Goal: Check status

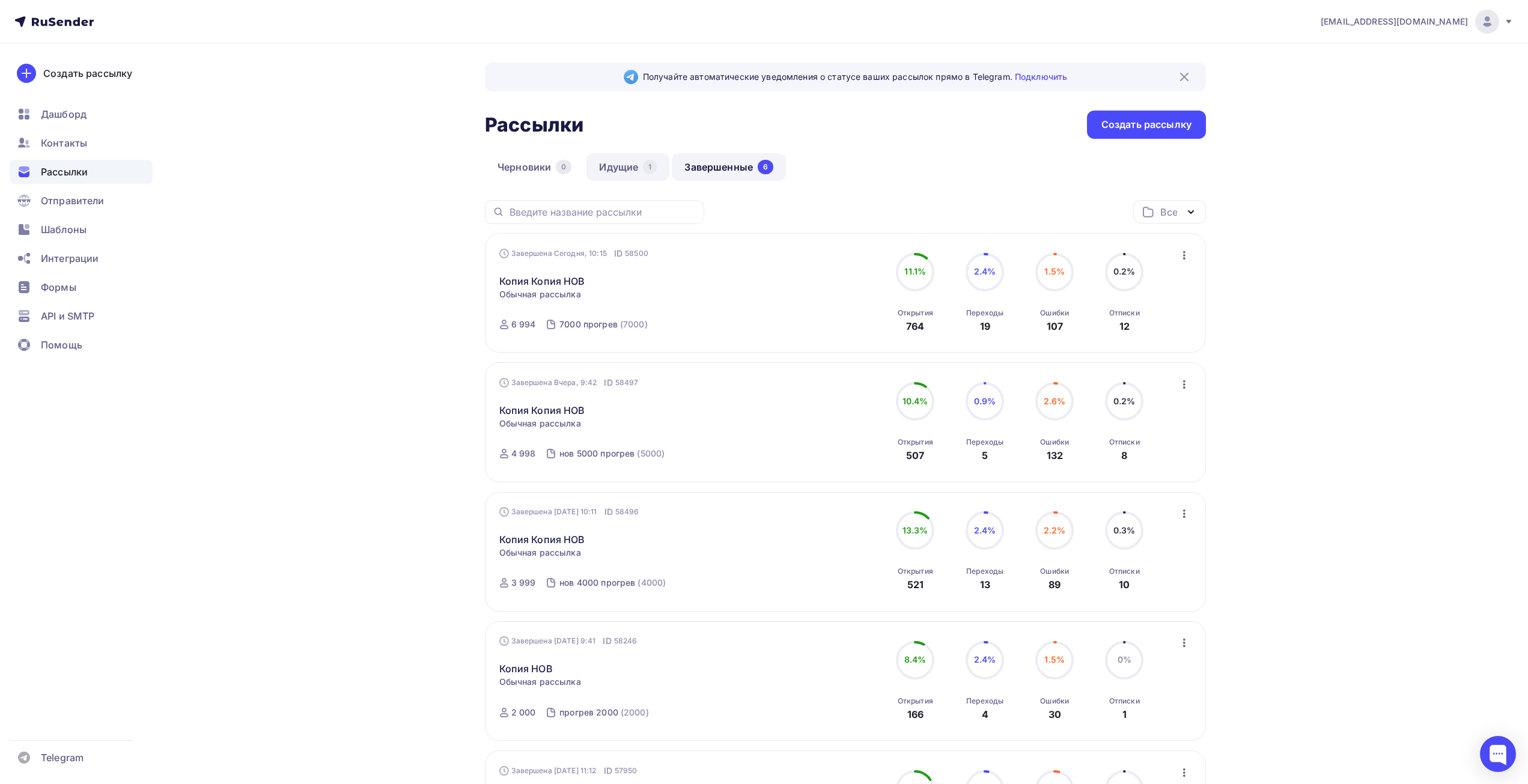
click at [641, 172] on link "Идущие 1" at bounding box center [627, 167] width 83 height 28
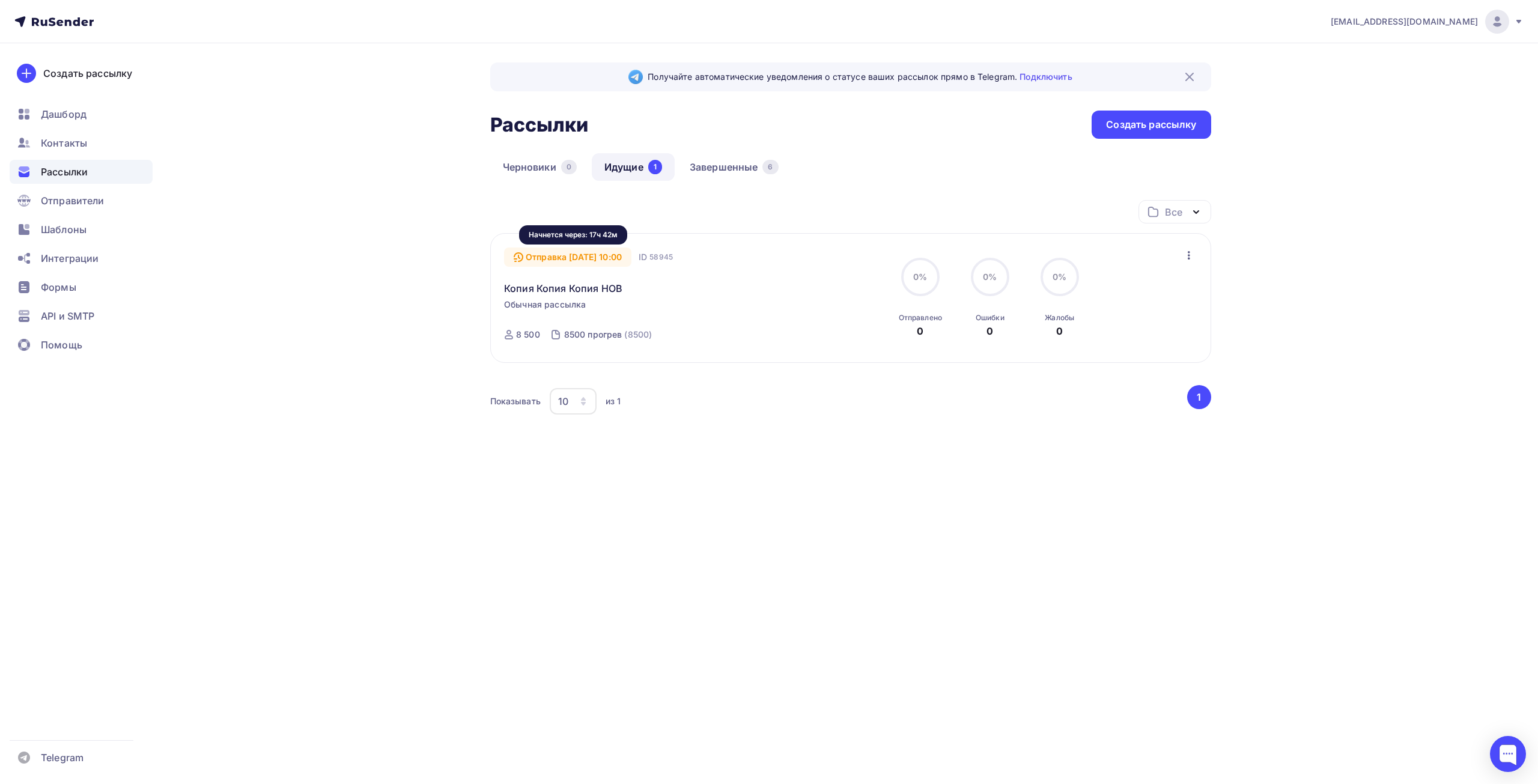
click at [551, 257] on div "Отправка [DATE] 10:00" at bounding box center [567, 257] width 127 height 19
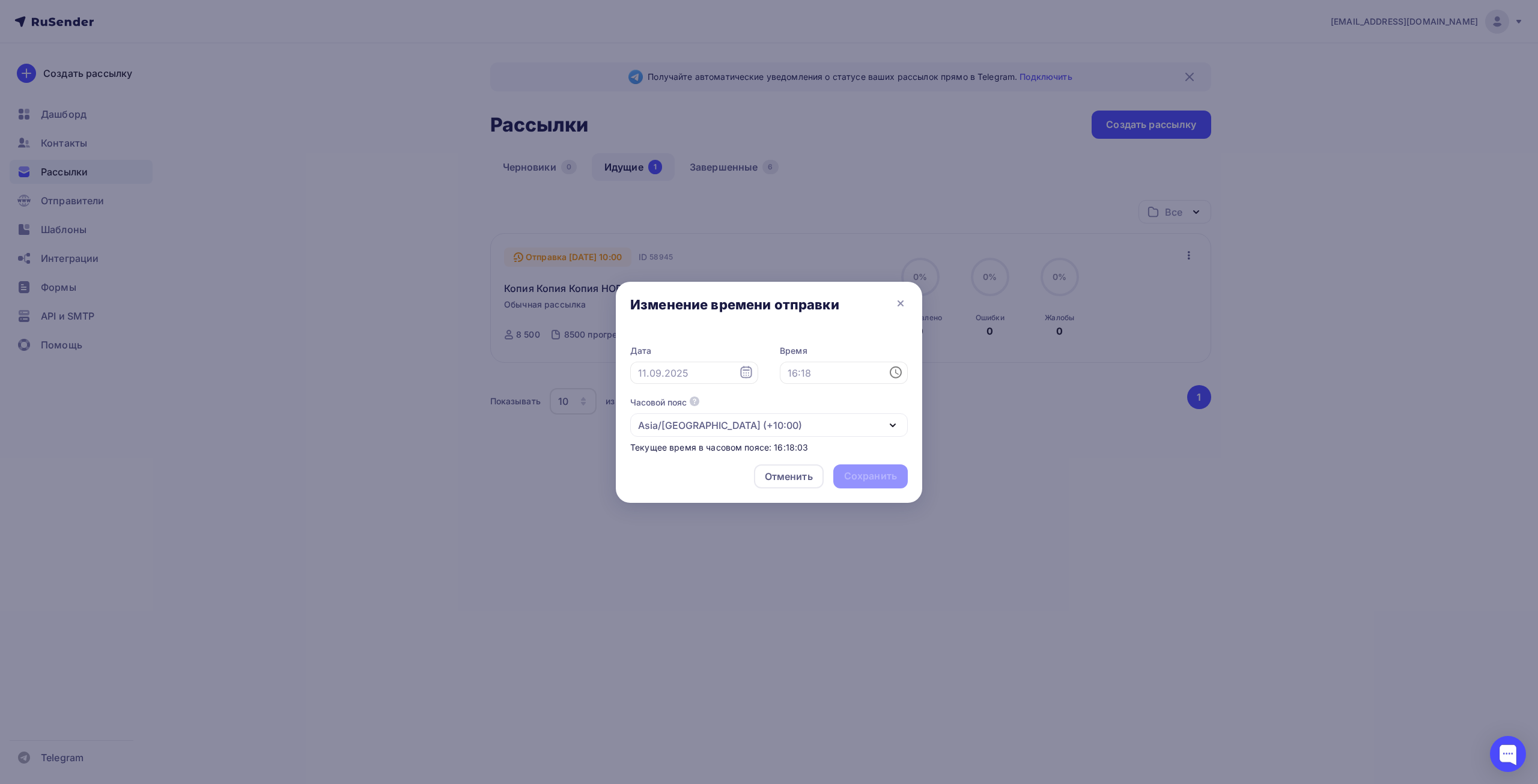
click at [551, 257] on div at bounding box center [769, 392] width 1538 height 784
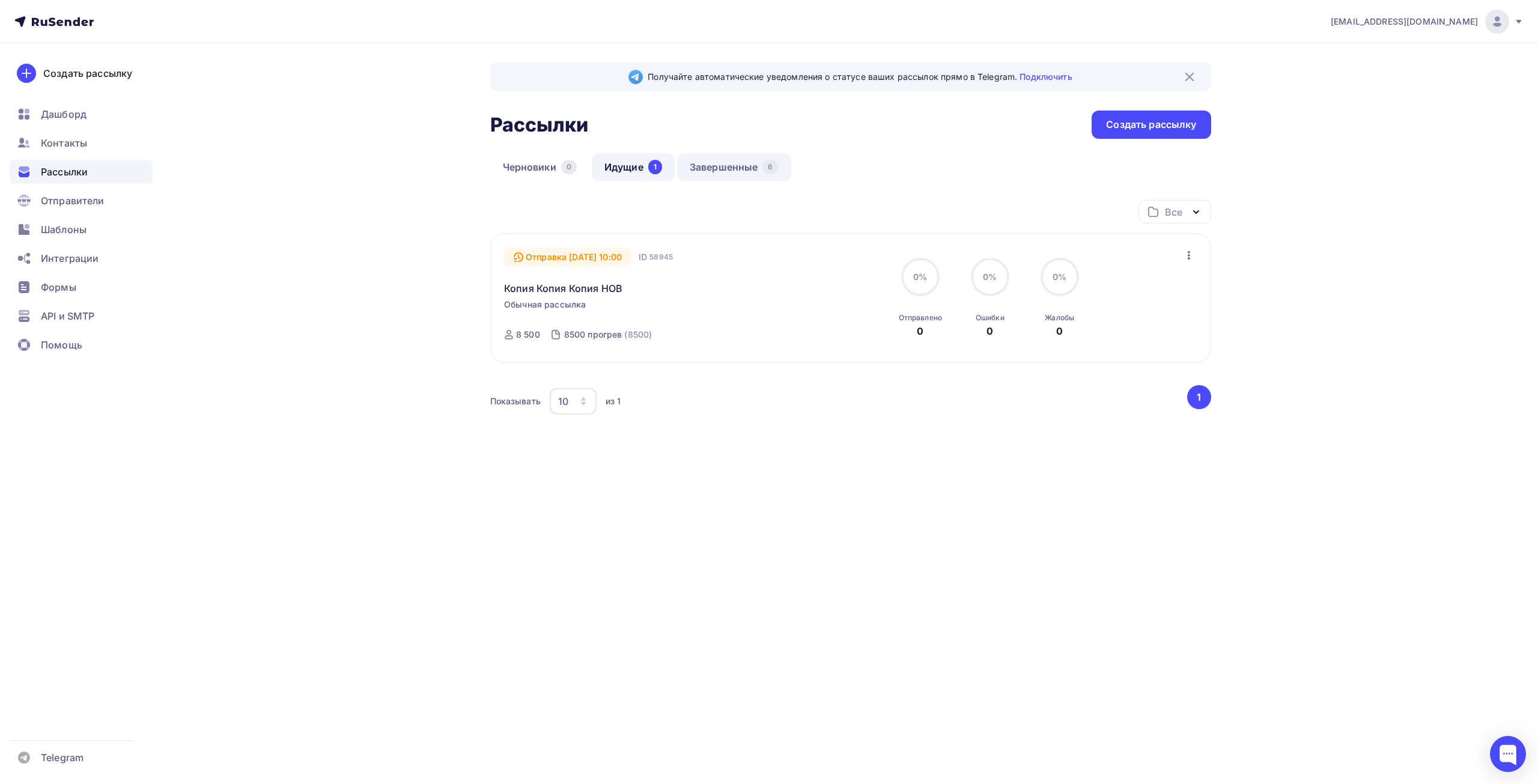
click at [715, 167] on link "Завершенные 6" at bounding box center [734, 167] width 114 height 28
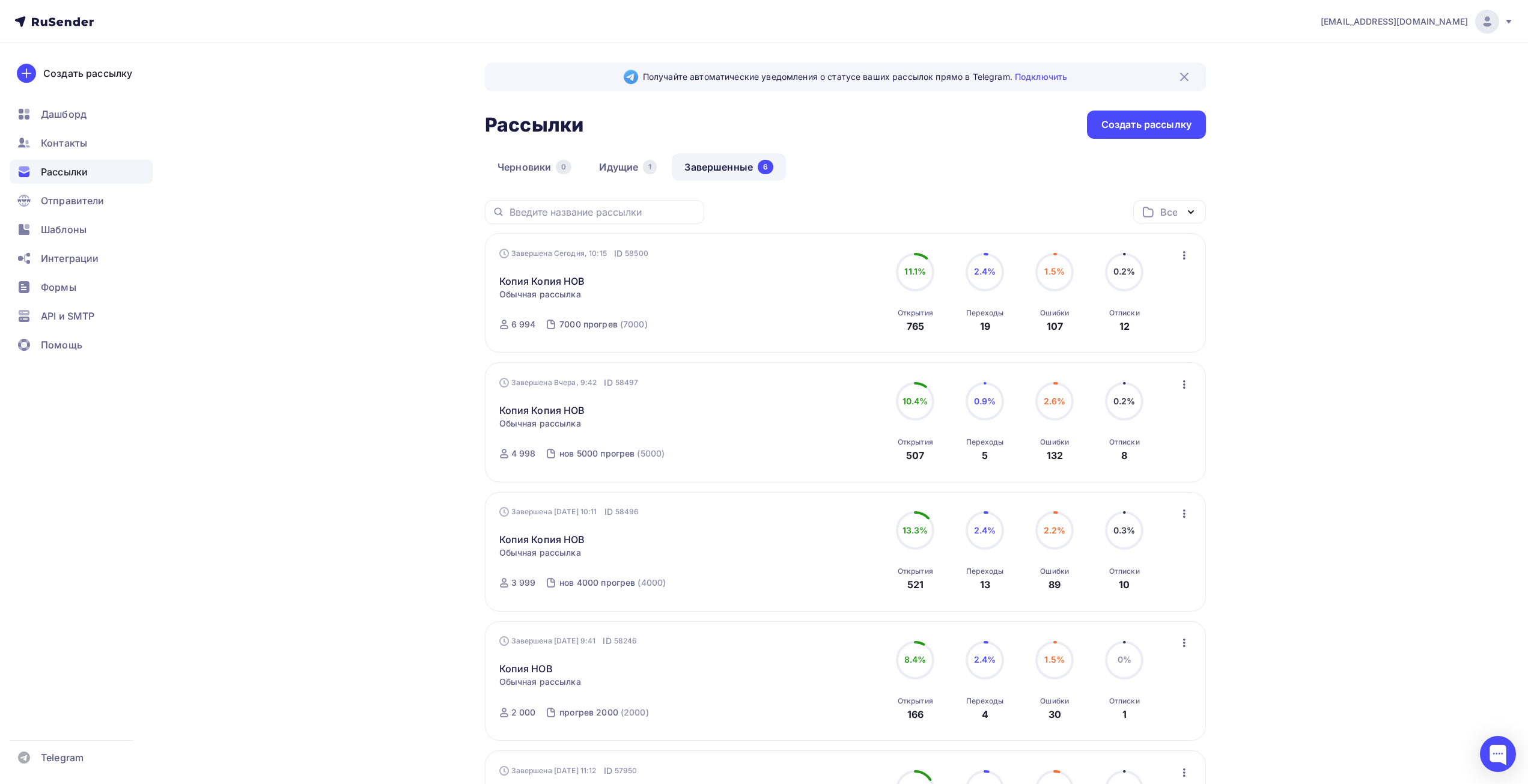
click at [913, 264] on circle at bounding box center [915, 272] width 36 height 36
click at [567, 282] on link "Копия Копия НОВ" at bounding box center [542, 281] width 86 height 14
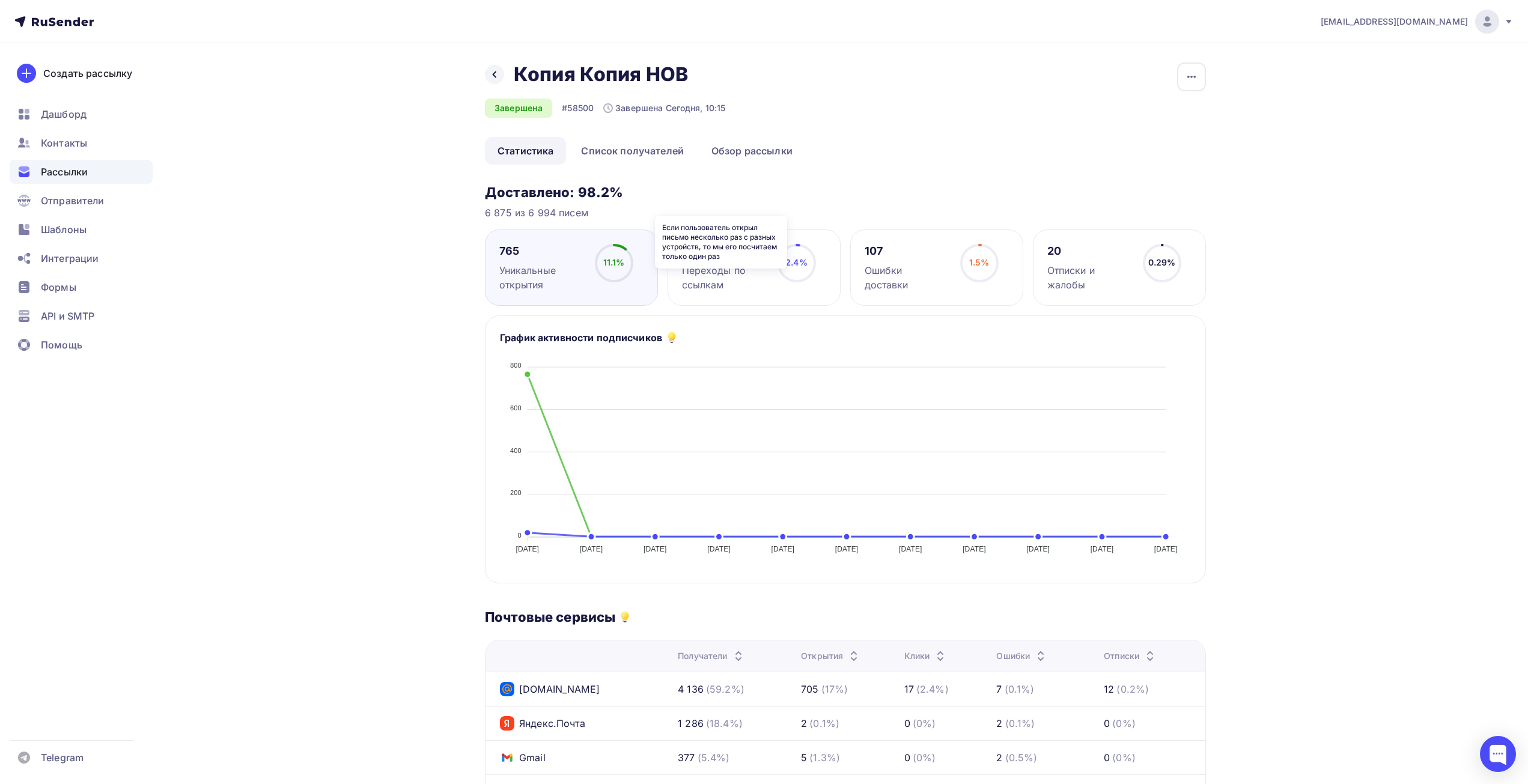
click at [0, 0] on icon at bounding box center [0, 0] width 0 height 0
click at [382, 245] on div "Назад Копия Копия НОВ Копия Копия НОВ Завершена #58500 Завершена Сегодня, 10:15…" at bounding box center [764, 597] width 985 height 1109
click at [492, 77] on icon at bounding box center [495, 74] width 10 height 10
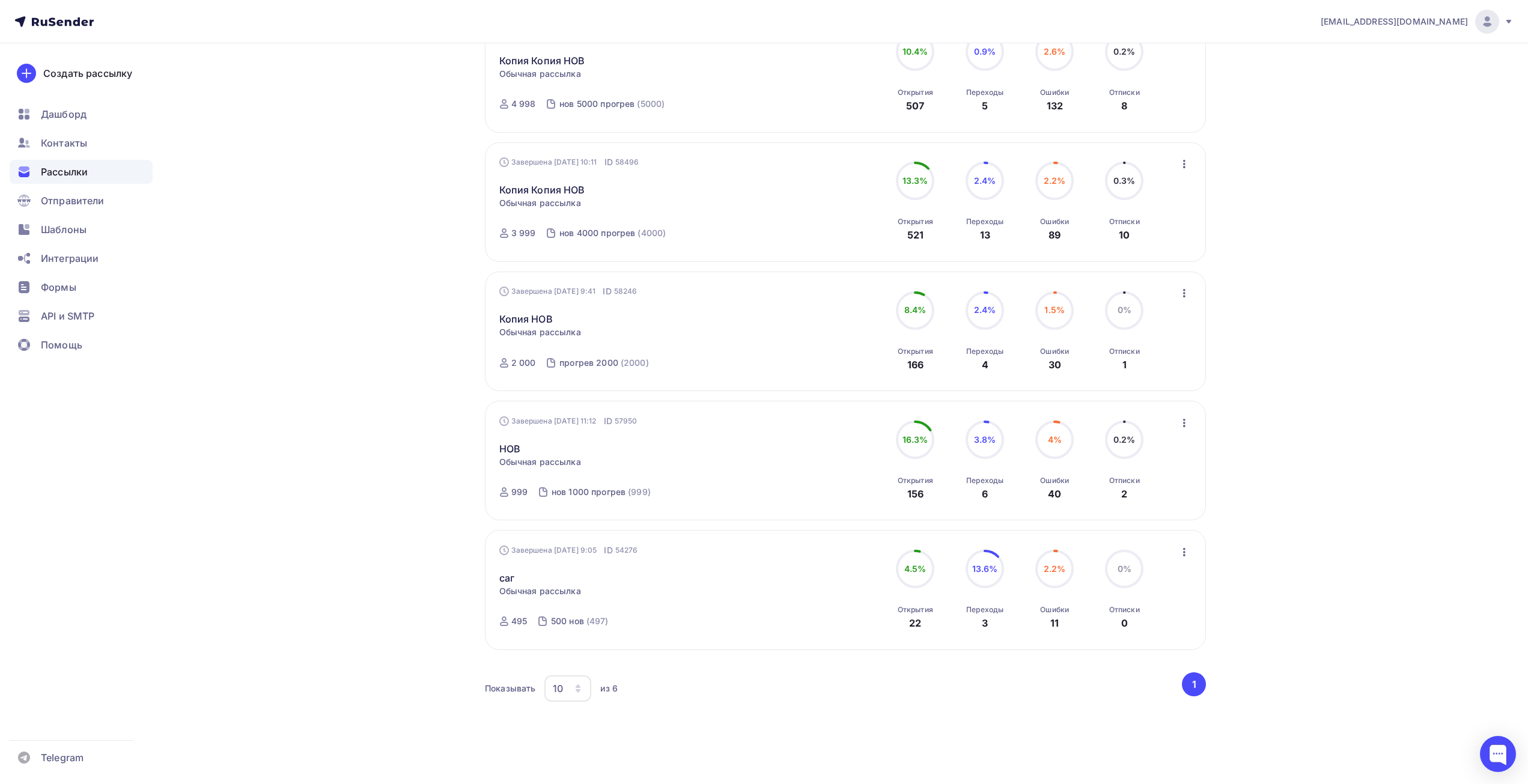
scroll to position [360, 0]
